Goal: Use online tool/utility: Utilize a website feature to perform a specific function

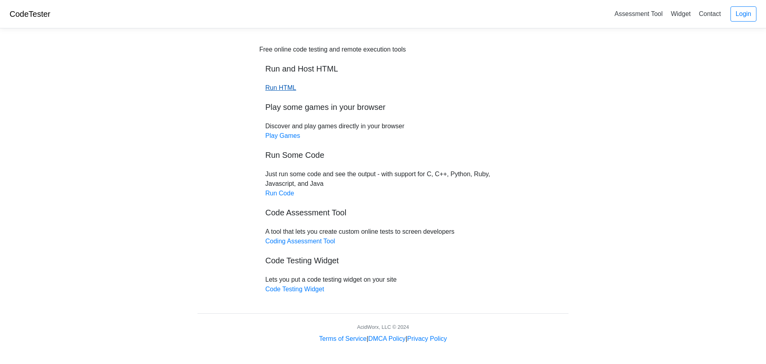
click at [276, 87] on link "Run HTML" at bounding box center [280, 87] width 31 height 7
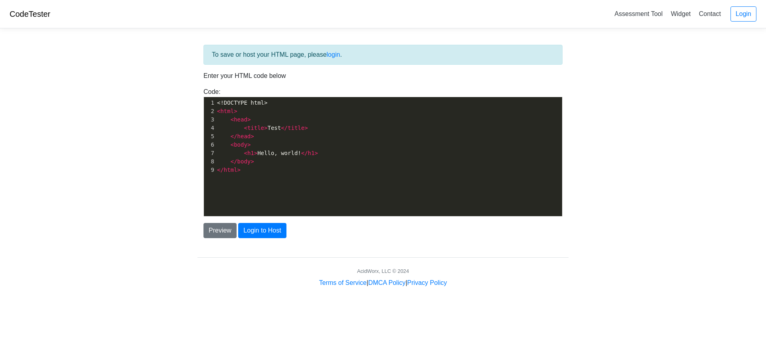
scroll to position [3, 0]
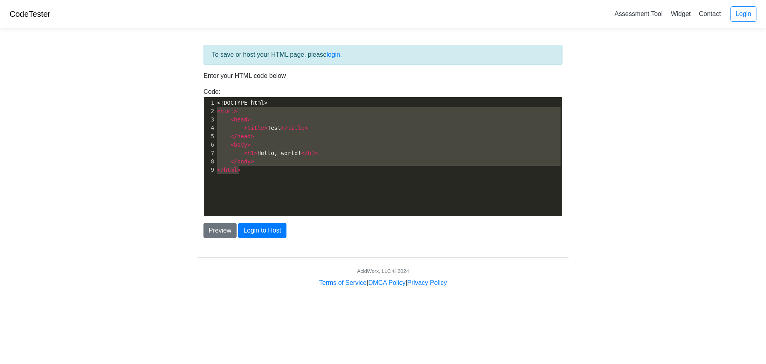
type textarea "<!DOCTYPE html> <html> <head> <title>Test</title> </head> <body> <h1>Hello, wor…"
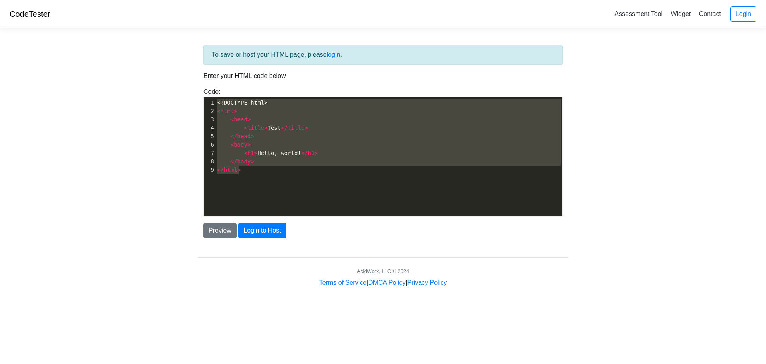
drag, startPoint x: 257, startPoint y: 167, endPoint x: 205, endPoint y: 91, distance: 92.8
click at [205, 91] on div "Code: <!DOCTYPE html> <html> <head> <title>Test</title> </head> <body> <h1>Hell…" at bounding box center [383, 151] width 371 height 129
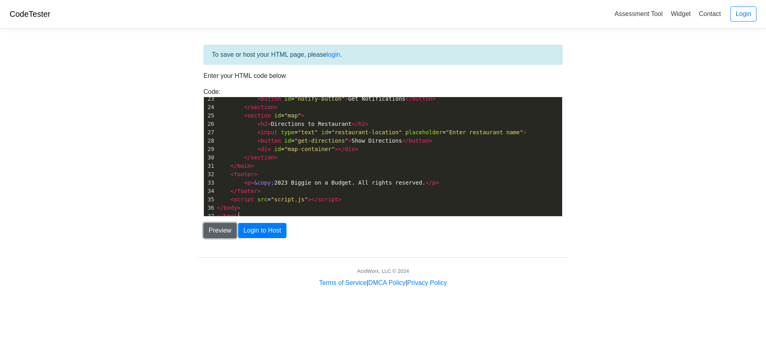
click at [225, 229] on button "Preview" at bounding box center [220, 230] width 33 height 15
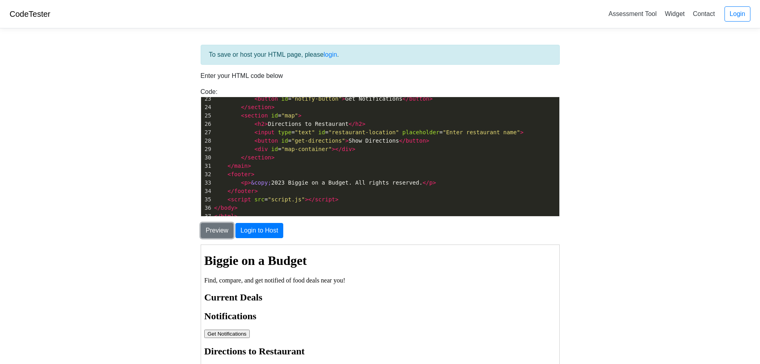
scroll to position [80, 0]
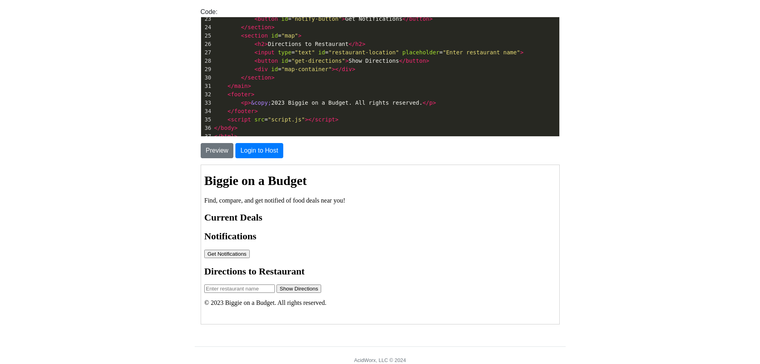
click at [233, 289] on input "text" at bounding box center [239, 288] width 71 height 8
type input "domino's"
click at [303, 292] on button "Show Directions" at bounding box center [298, 288] width 45 height 8
click at [303, 291] on button "Show Directions" at bounding box center [298, 288] width 45 height 8
drag, startPoint x: 233, startPoint y: 289, endPoint x: 162, endPoint y: 290, distance: 70.6
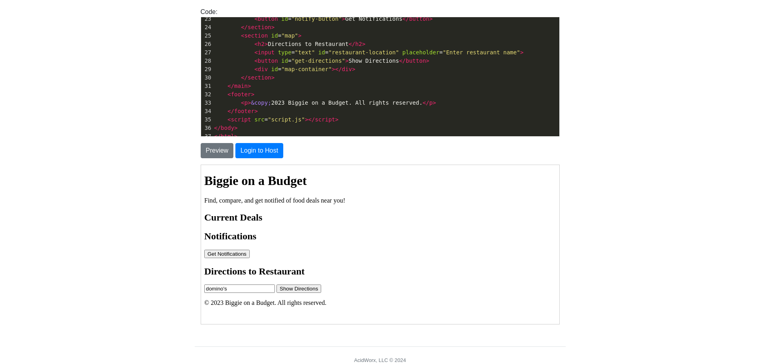
click at [200, 290] on html "Biggie on a Budget Find, compare, and get notified of food deals near you! Curr…" at bounding box center [379, 238] width 358 height 148
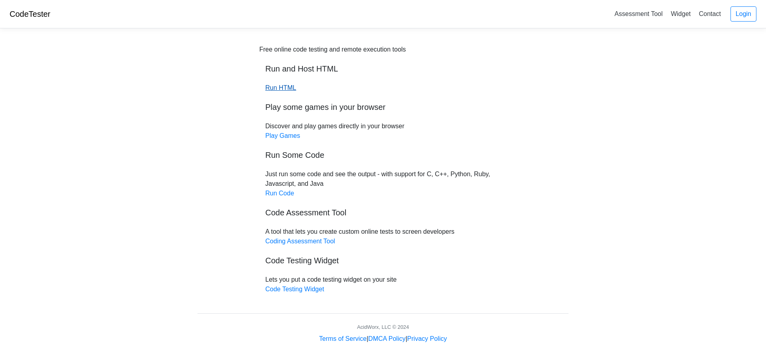
click at [281, 87] on link "Run HTML" at bounding box center [280, 87] width 31 height 7
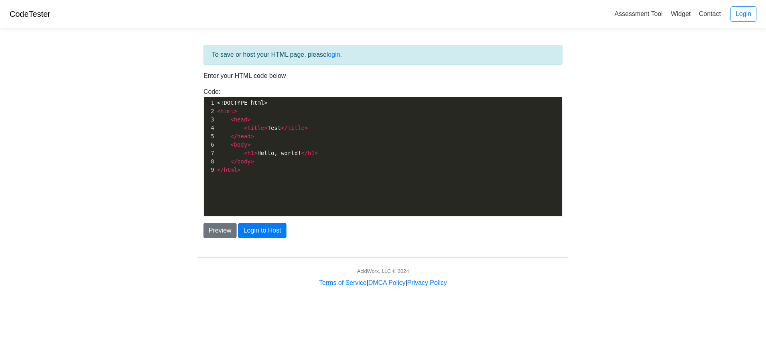
scroll to position [3, 0]
type textarea "<!DOCTYPE html> <html> <head> <title>Test</title> </head> <body> <h1>Hello, wor…"
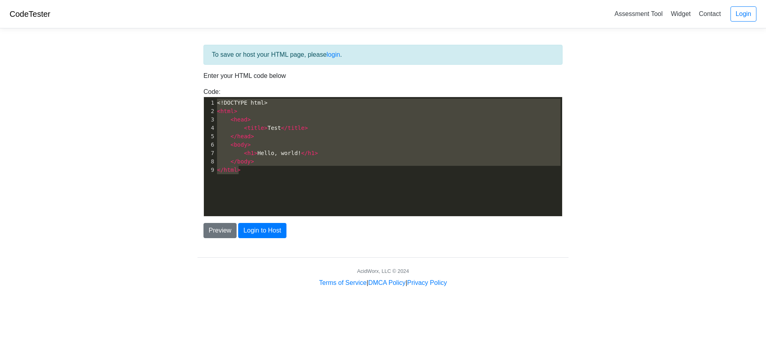
drag, startPoint x: 253, startPoint y: 168, endPoint x: 146, endPoint y: 24, distance: 178.9
click at [150, 0] on html "CodeTester Assessment Tool Widget Contact Login To save or host your HTML page,…" at bounding box center [383, 153] width 766 height 307
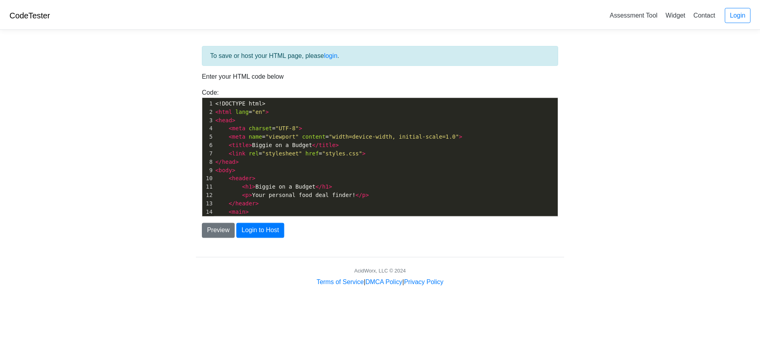
scroll to position [255, 0]
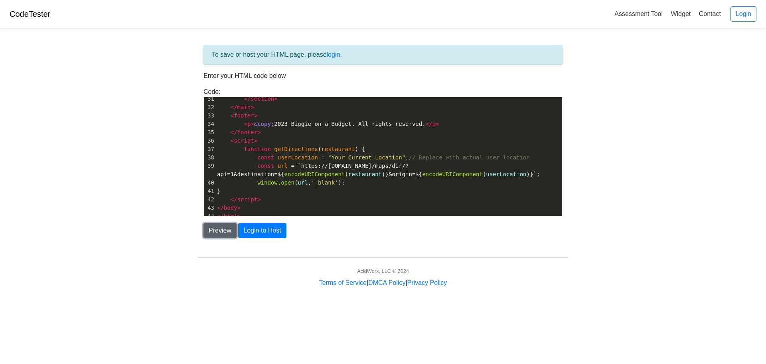
click at [223, 230] on button "Preview" at bounding box center [220, 230] width 33 height 15
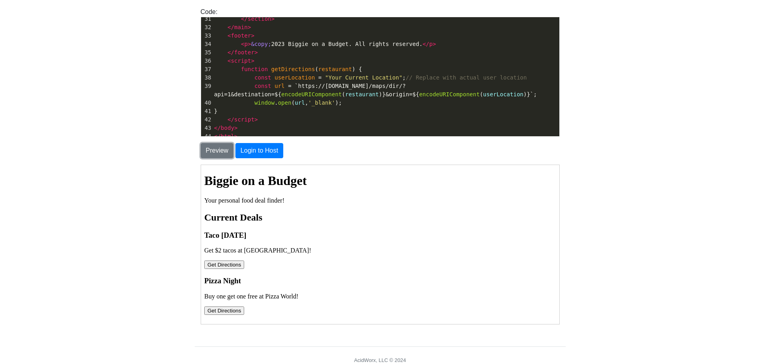
scroll to position [111, 0]
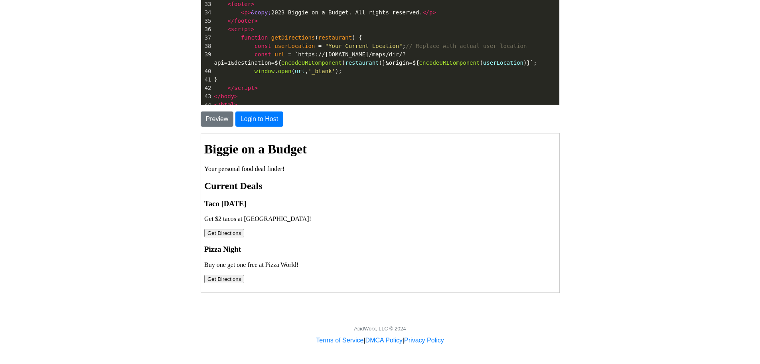
click at [221, 236] on button "Get Directions" at bounding box center [224, 232] width 40 height 8
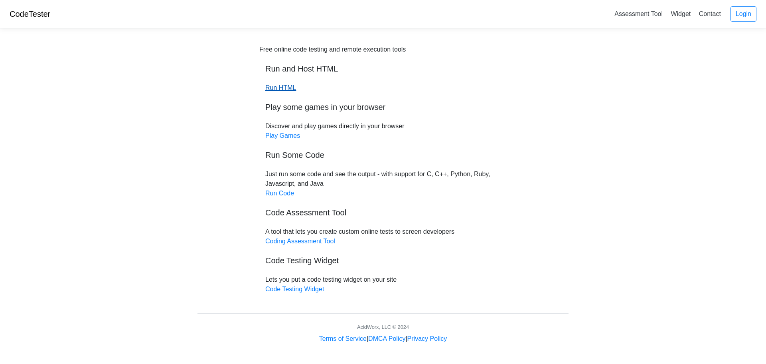
click at [277, 89] on link "Run HTML" at bounding box center [280, 87] width 31 height 7
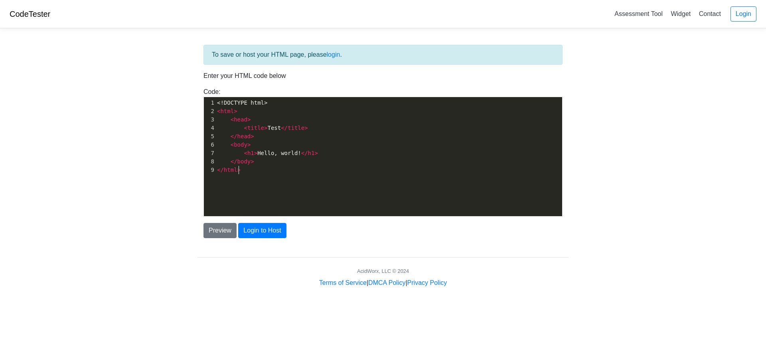
scroll to position [3, 0]
type textarea "<!DOCTYPE html> <html> <head> <title>Test</title> </head> <body> <h1>Hello, wor…"
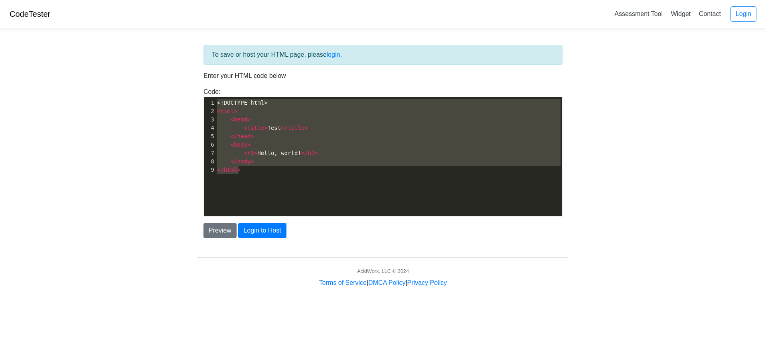
drag, startPoint x: 265, startPoint y: 178, endPoint x: 178, endPoint y: 13, distance: 186.9
click at [182, 2] on body "CodeTester Assessment Tool Widget Contact Login To save or host your HTML page,…" at bounding box center [383, 143] width 766 height 287
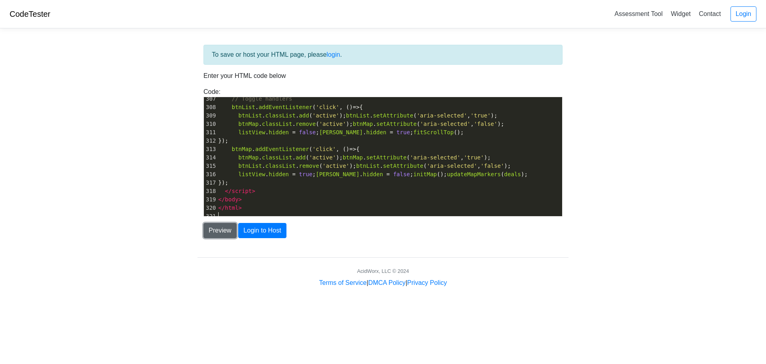
click at [220, 229] on button "Preview" at bounding box center [220, 230] width 33 height 15
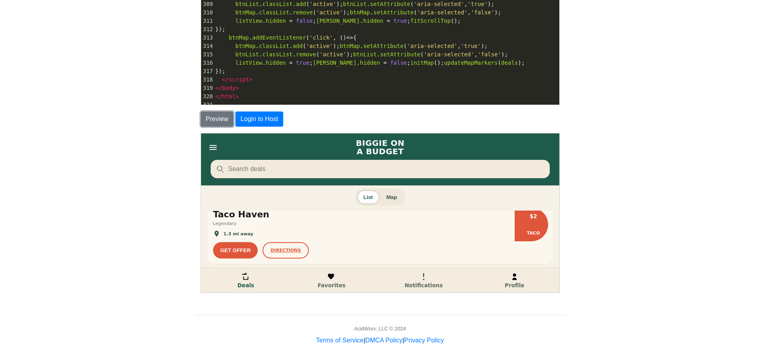
scroll to position [160, 0]
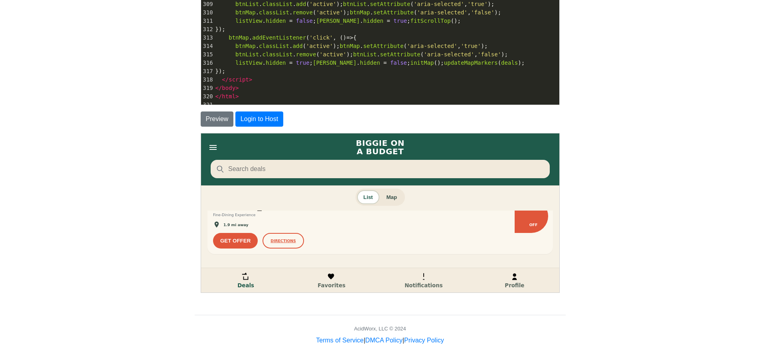
click at [511, 276] on icon "Bottom" at bounding box center [514, 275] width 9 height 9
click at [417, 273] on link "Notifications" at bounding box center [423, 279] width 38 height 16
drag, startPoint x: 326, startPoint y: 273, endPoint x: 322, endPoint y: 274, distance: 4.6
click at [326, 273] on link "Favorites" at bounding box center [331, 279] width 28 height 16
click at [249, 279] on icon "Bottom" at bounding box center [245, 275] width 9 height 9
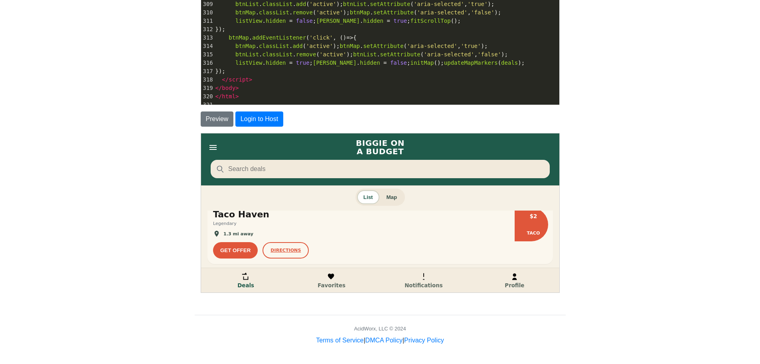
scroll to position [0, 0]
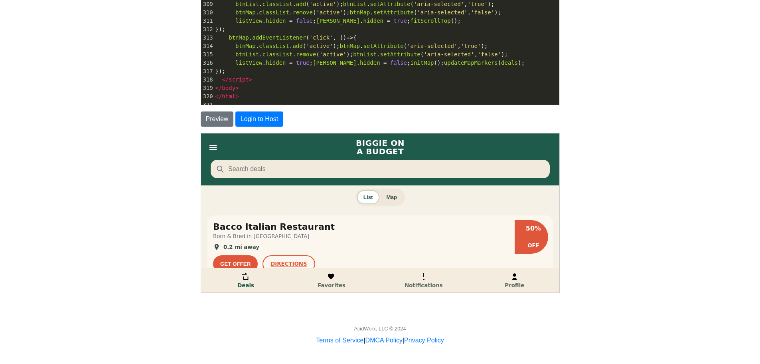
click at [391, 193] on button "Map" at bounding box center [391, 196] width 22 height 12
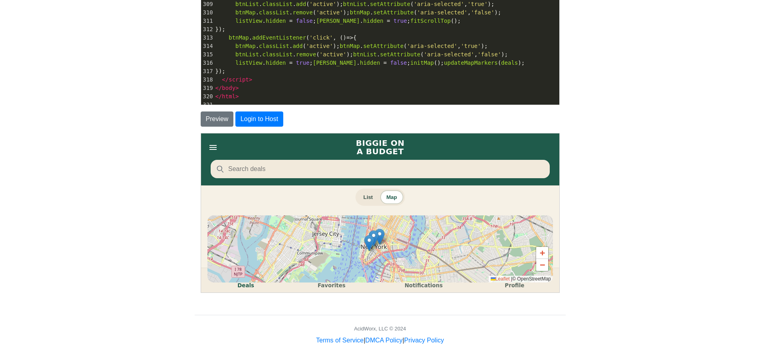
drag, startPoint x: 402, startPoint y: 261, endPoint x: 378, endPoint y: 243, distance: 29.6
click at [381, 256] on div "+ − Leaflet | © OpenStreetMap" at bounding box center [380, 248] width 346 height 67
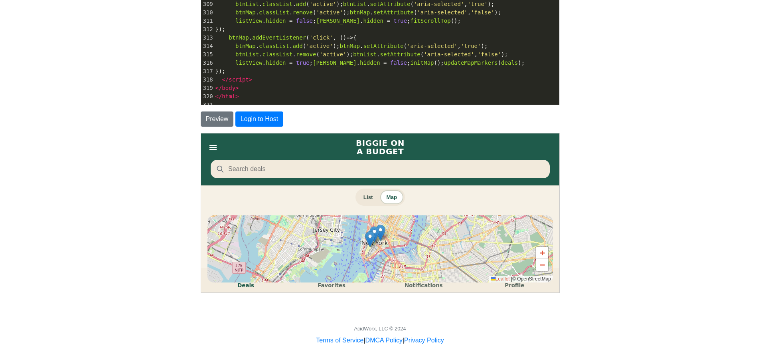
click at [369, 202] on button "List" at bounding box center [367, 196] width 21 height 12
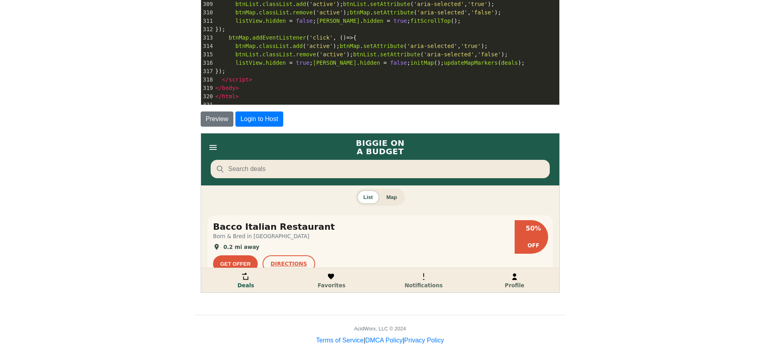
click at [285, 164] on input "Search deals" at bounding box center [379, 168] width 339 height 18
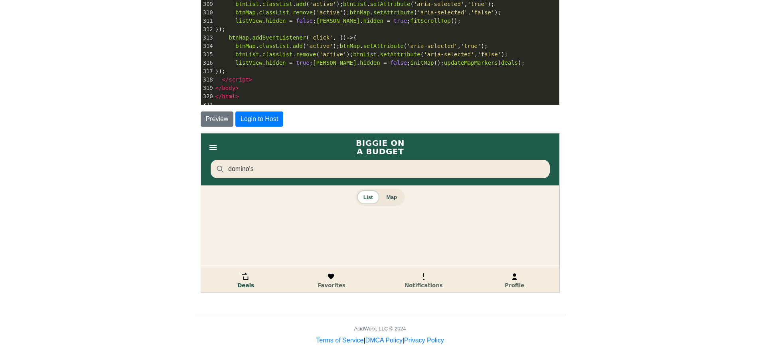
type input "domino's"
drag, startPoint x: 285, startPoint y: 166, endPoint x: 183, endPoint y: 169, distance: 101.8
click at [200, 169] on html "BIGGIE ON A BUDGET domino's List Map + − Leaflet | © OpenStreetMap Deals Favori…" at bounding box center [379, 212] width 358 height 159
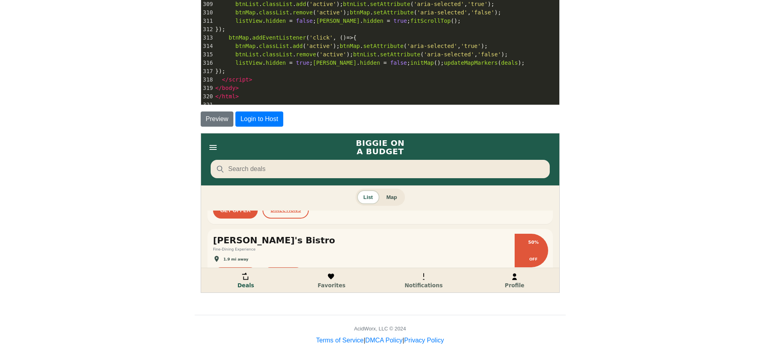
scroll to position [160, 0]
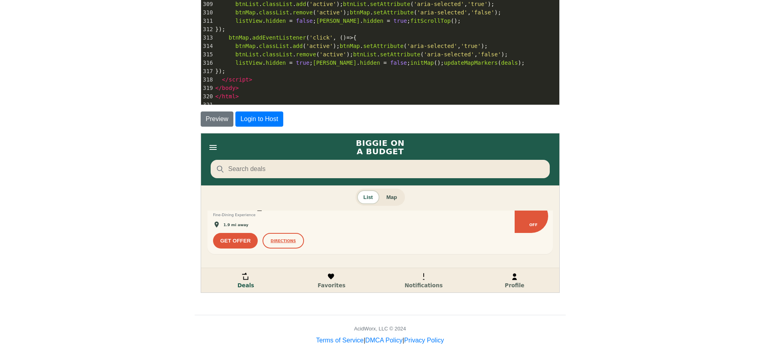
click at [241, 248] on button "GET OFFER" at bounding box center [234, 240] width 45 height 16
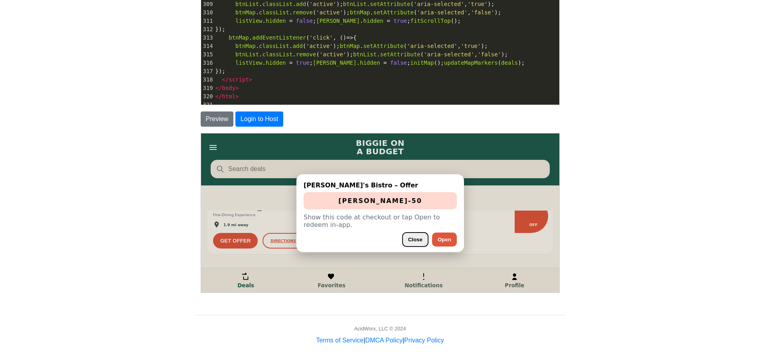
click at [409, 238] on button "Close" at bounding box center [415, 239] width 26 height 14
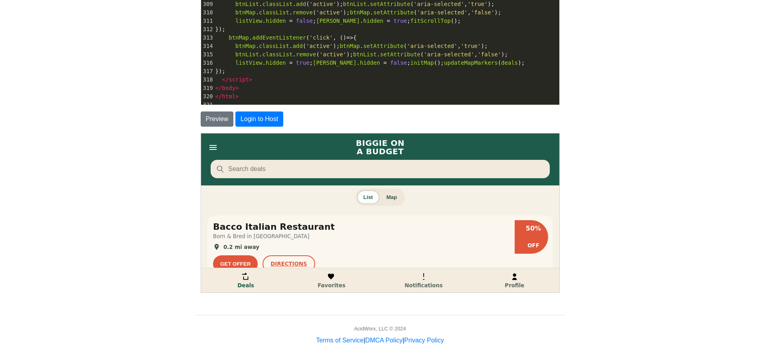
scroll to position [0, 0]
